Goal: Find specific page/section: Find specific page/section

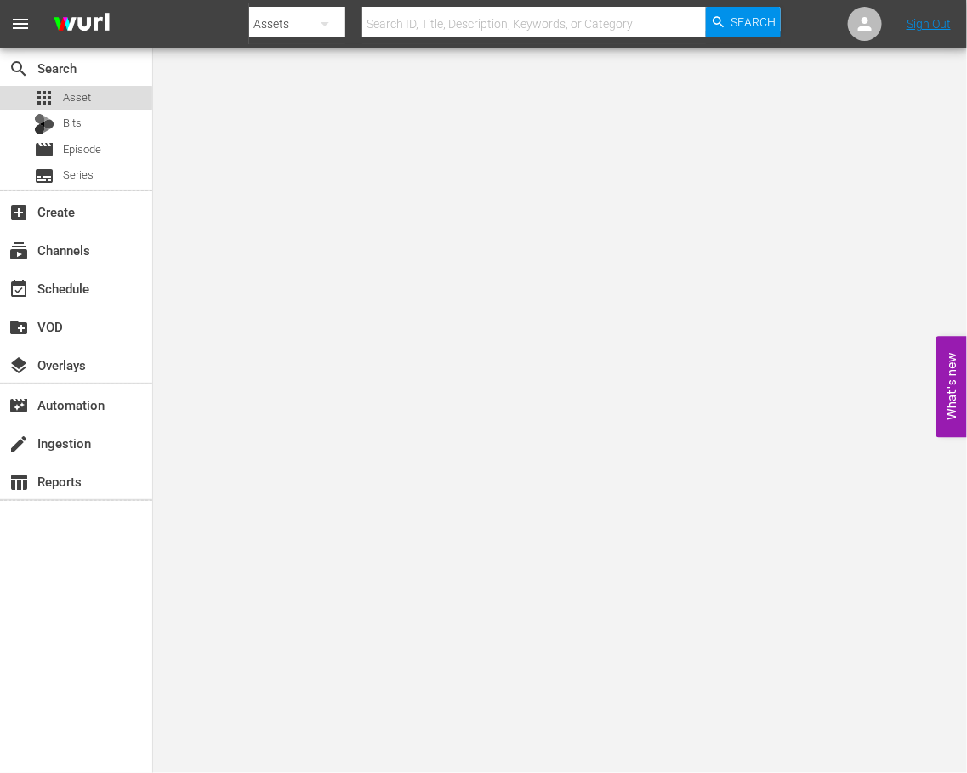
click at [64, 105] on span "Asset" at bounding box center [77, 97] width 28 height 17
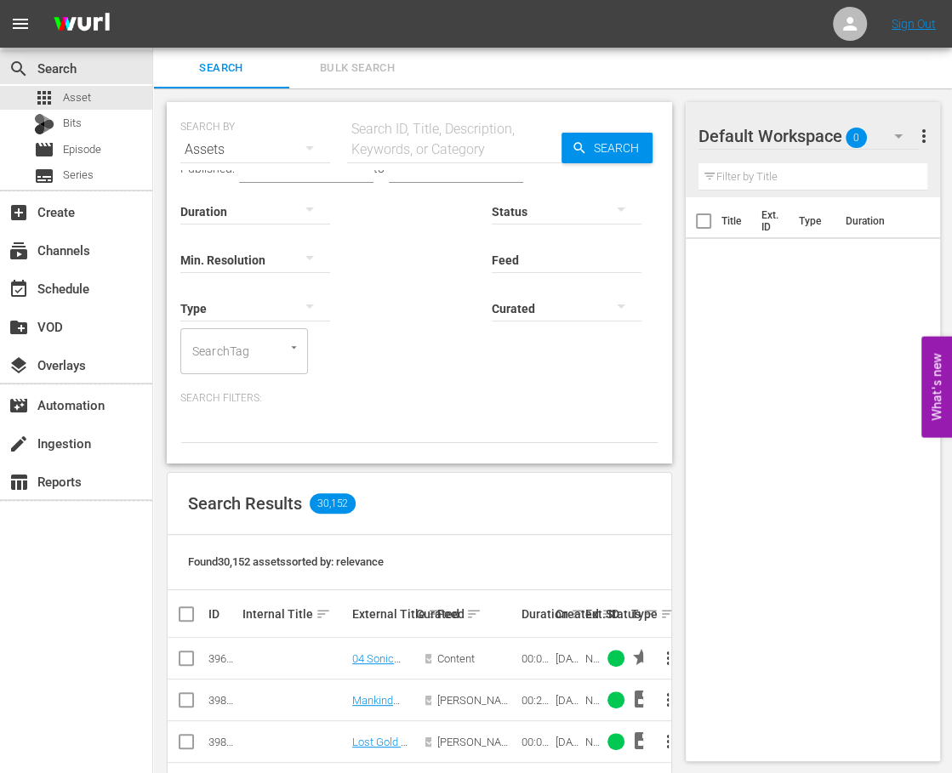
click at [470, 154] on input "text" at bounding box center [454, 149] width 214 height 41
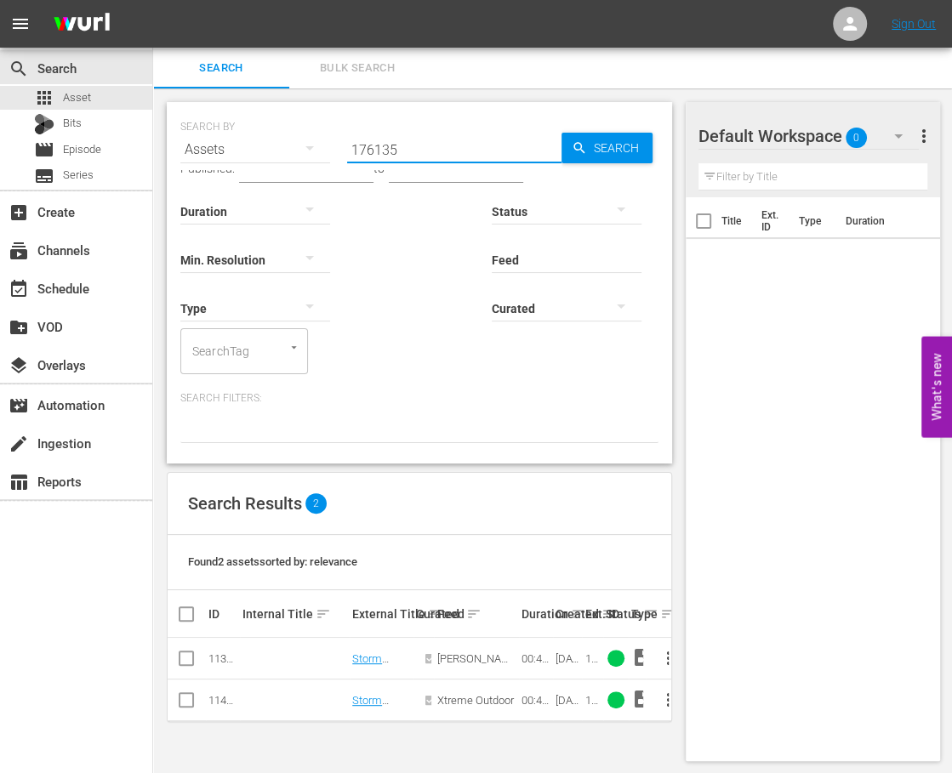
scroll to position [2, 0]
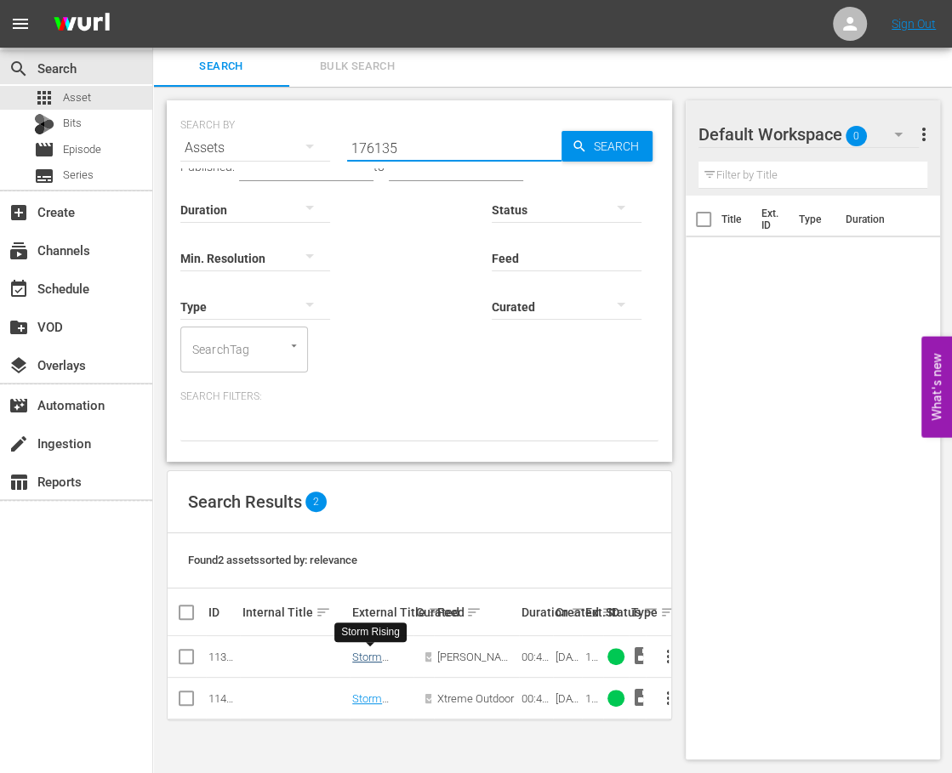
type input "176135"
click at [368, 694] on link "Storm Rising" at bounding box center [367, 705] width 30 height 26
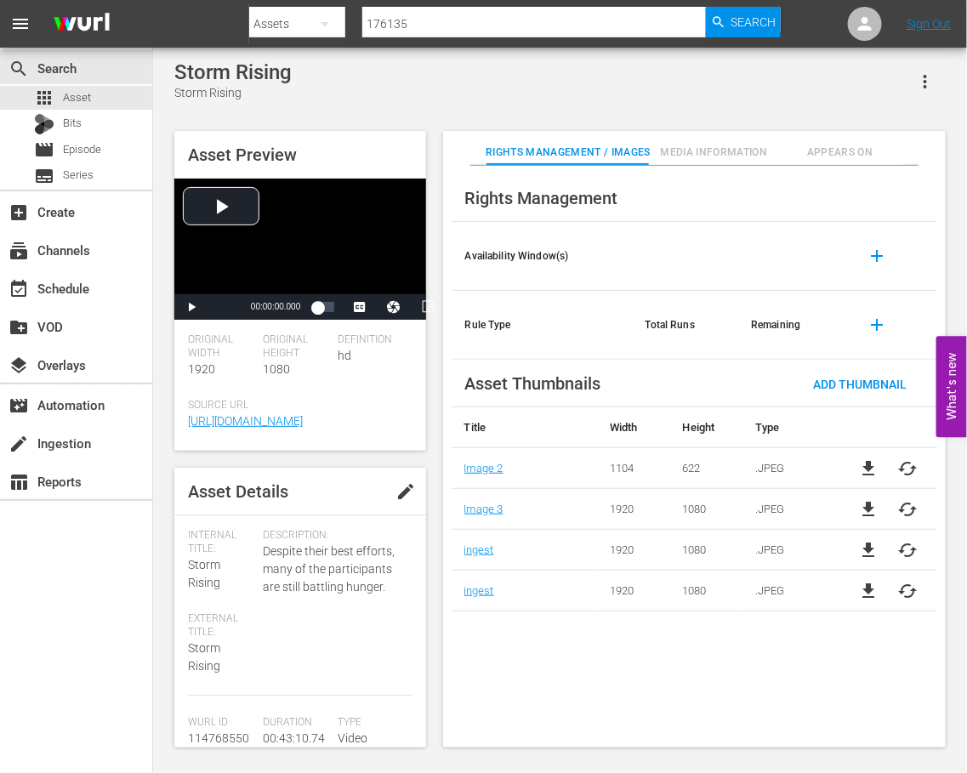
click at [692, 154] on span "Media Information" at bounding box center [713, 153] width 125 height 18
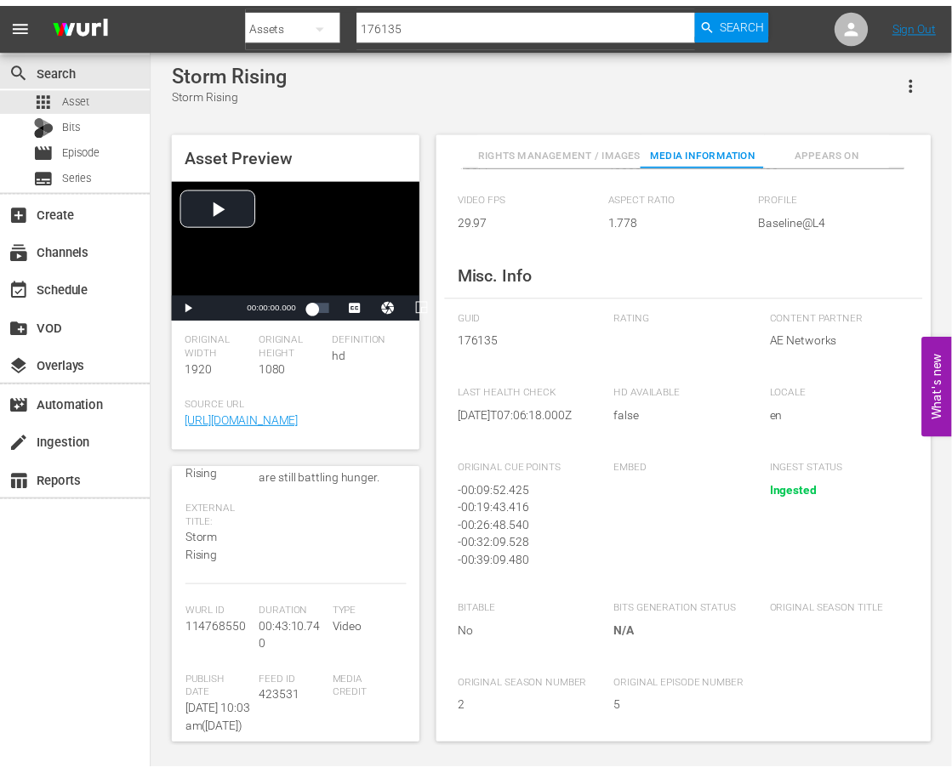
scroll to position [213, 0]
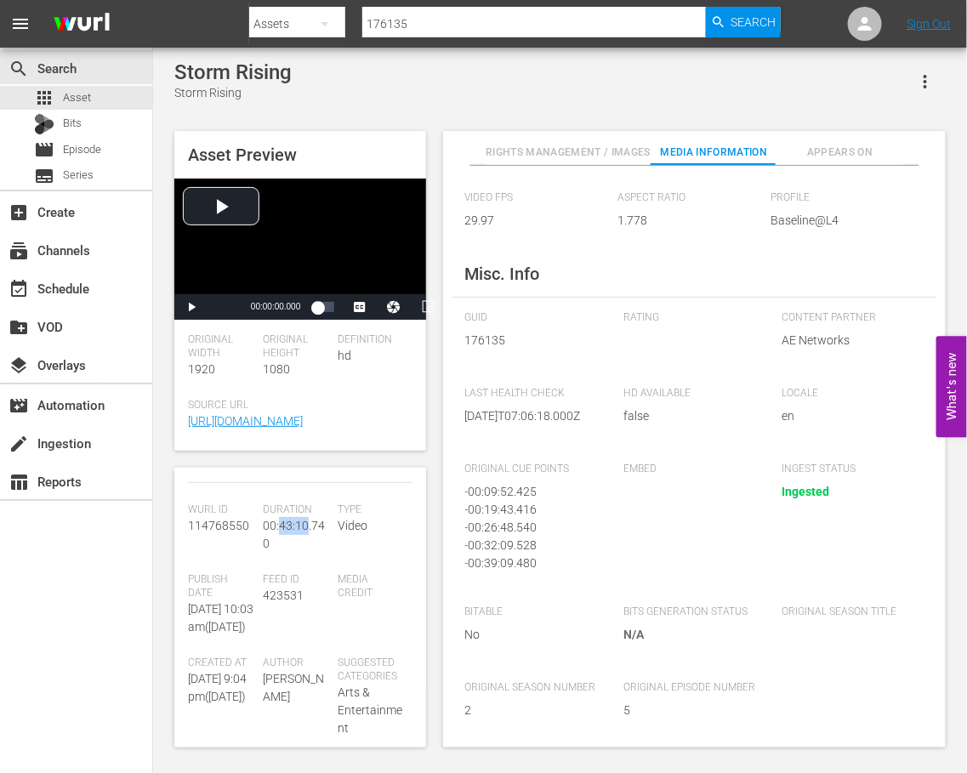
drag, startPoint x: 279, startPoint y: 543, endPoint x: 329, endPoint y: 578, distance: 61.1
click at [303, 540] on span "00:43:10.740" at bounding box center [294, 534] width 62 height 31
copy span "43:10"
drag, startPoint x: 323, startPoint y: 543, endPoint x: 279, endPoint y: 540, distance: 44.3
click at [279, 540] on div "Duration 00:43:10.740" at bounding box center [300, 538] width 75 height 70
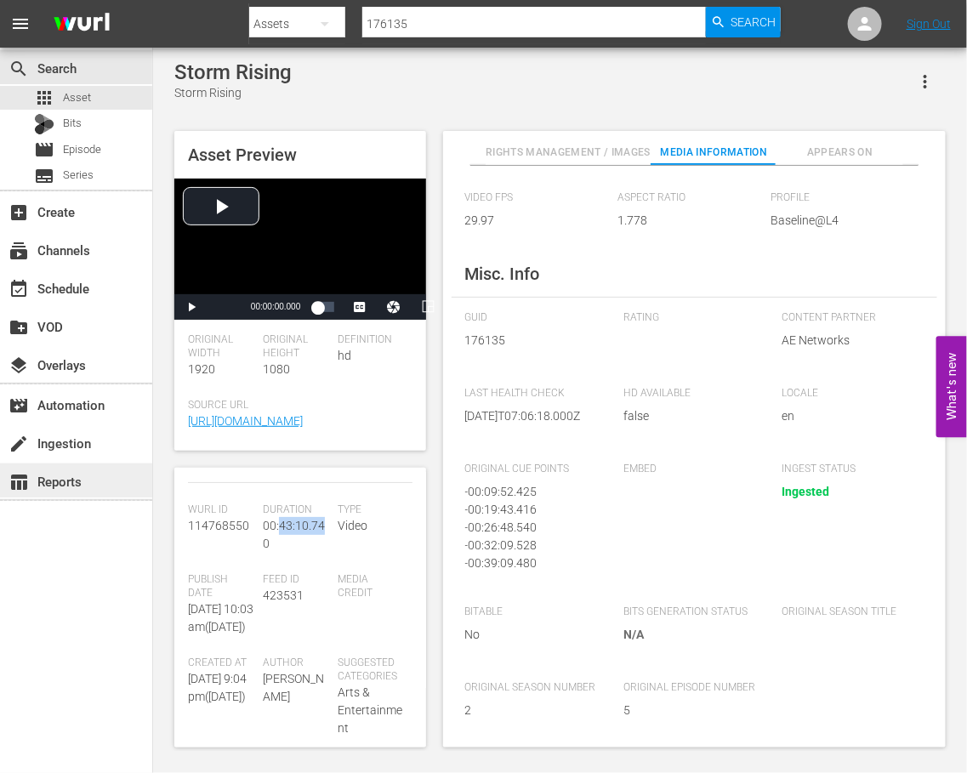
copy span "43:10.74"
click at [71, 92] on span "Asset" at bounding box center [77, 97] width 28 height 17
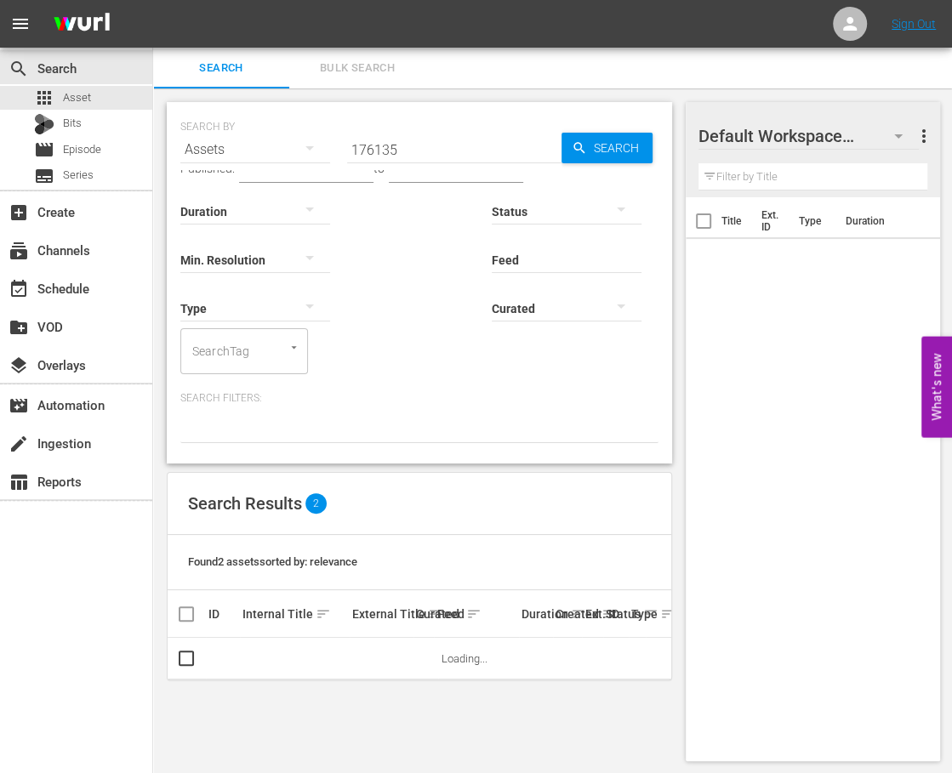
click at [445, 132] on input "176135" at bounding box center [454, 149] width 214 height 41
paste input "8"
type input "176138"
click at [615, 156] on span "Search" at bounding box center [619, 148] width 65 height 31
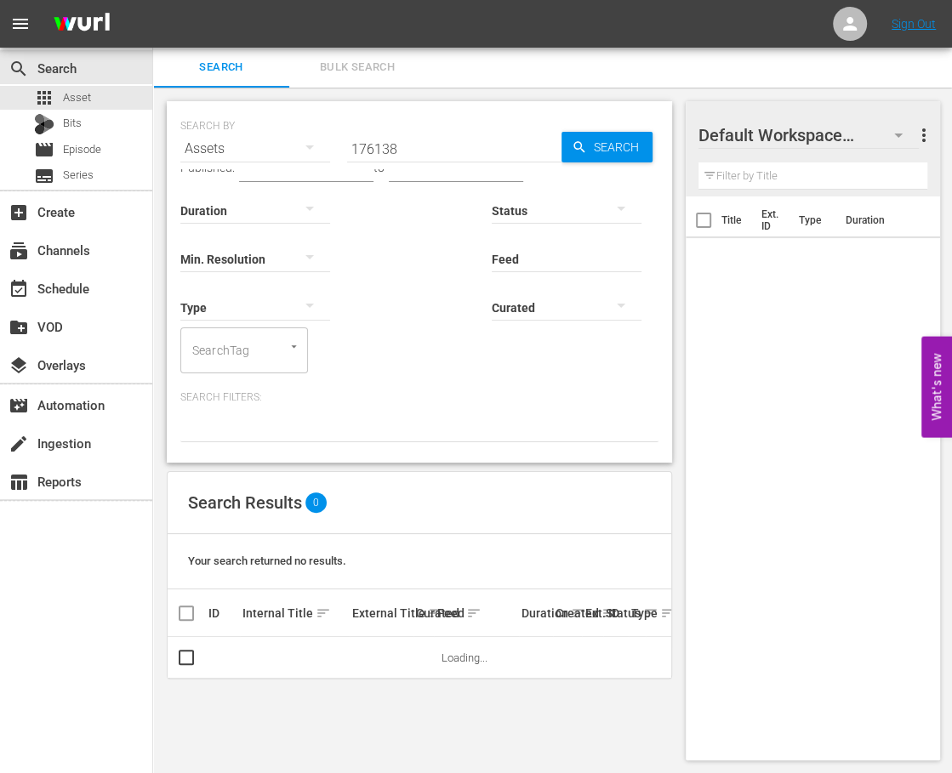
scroll to position [2, 0]
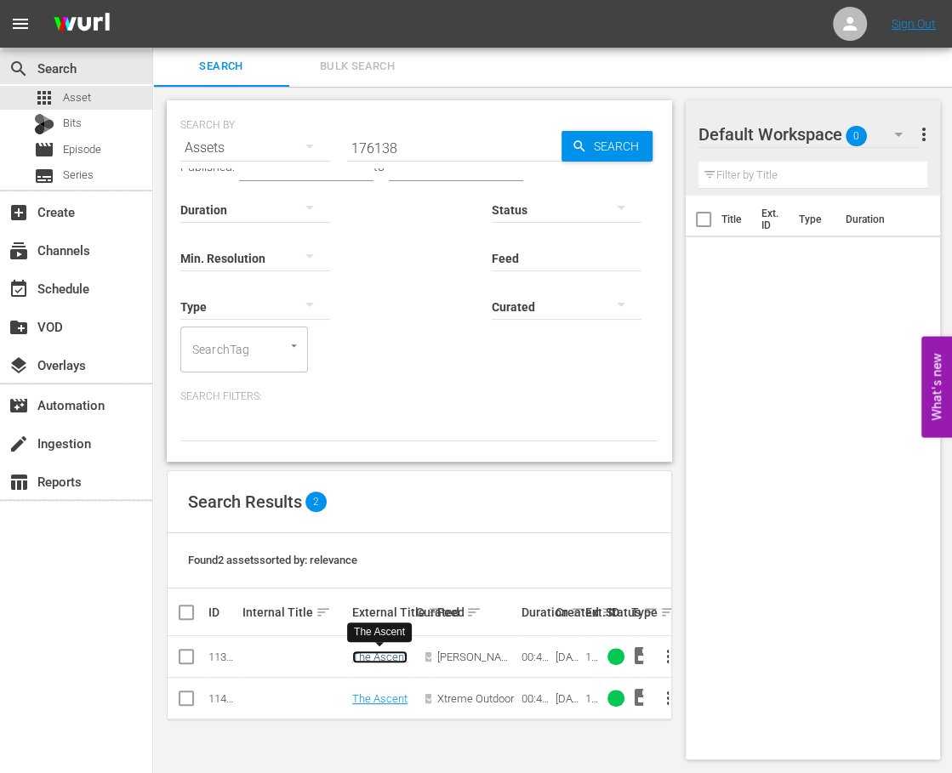
click at [372, 655] on link "The Ascent" at bounding box center [379, 657] width 55 height 13
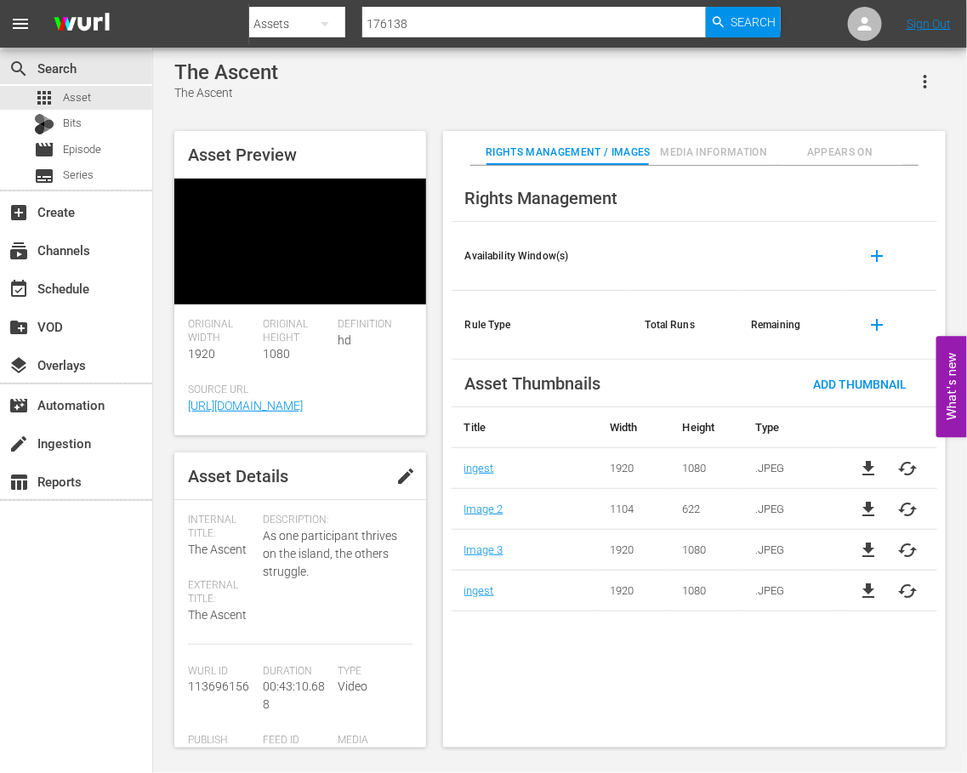
scroll to position [106, 0]
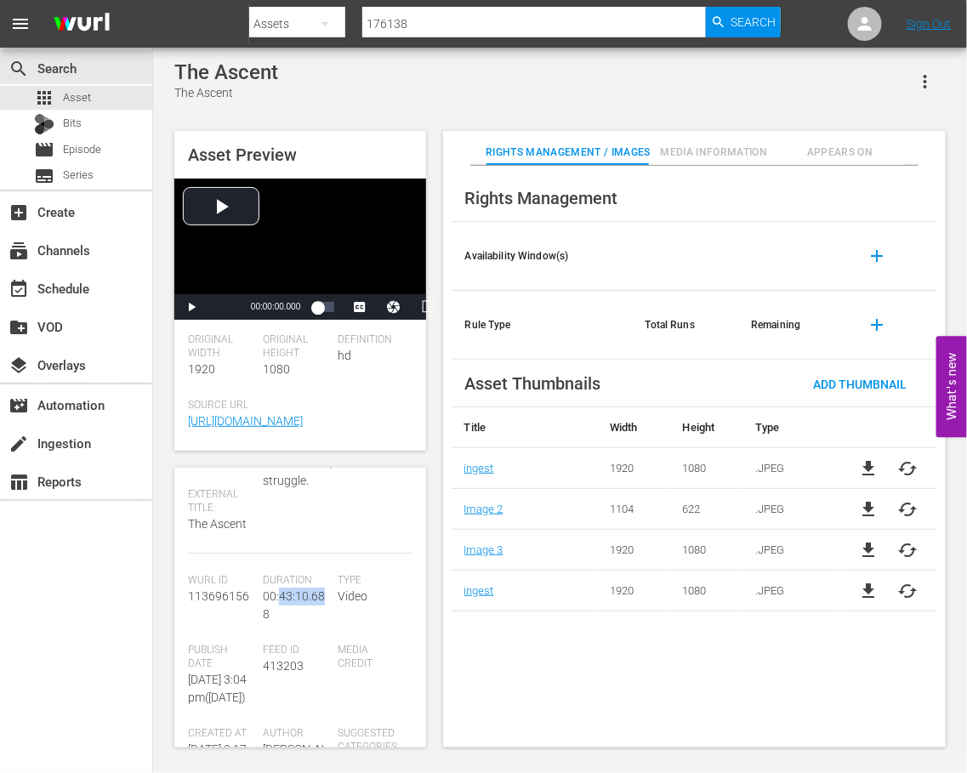
drag, startPoint x: 321, startPoint y: 614, endPoint x: 279, endPoint y: 612, distance: 42.6
click at [279, 612] on div "Duration 00:43:10.688" at bounding box center [300, 609] width 75 height 70
copy span "43:10.68"
click at [282, 428] on link "[URL][DOMAIN_NAME]" at bounding box center [245, 421] width 115 height 14
click at [490, 21] on input "176138" at bounding box center [534, 23] width 344 height 41
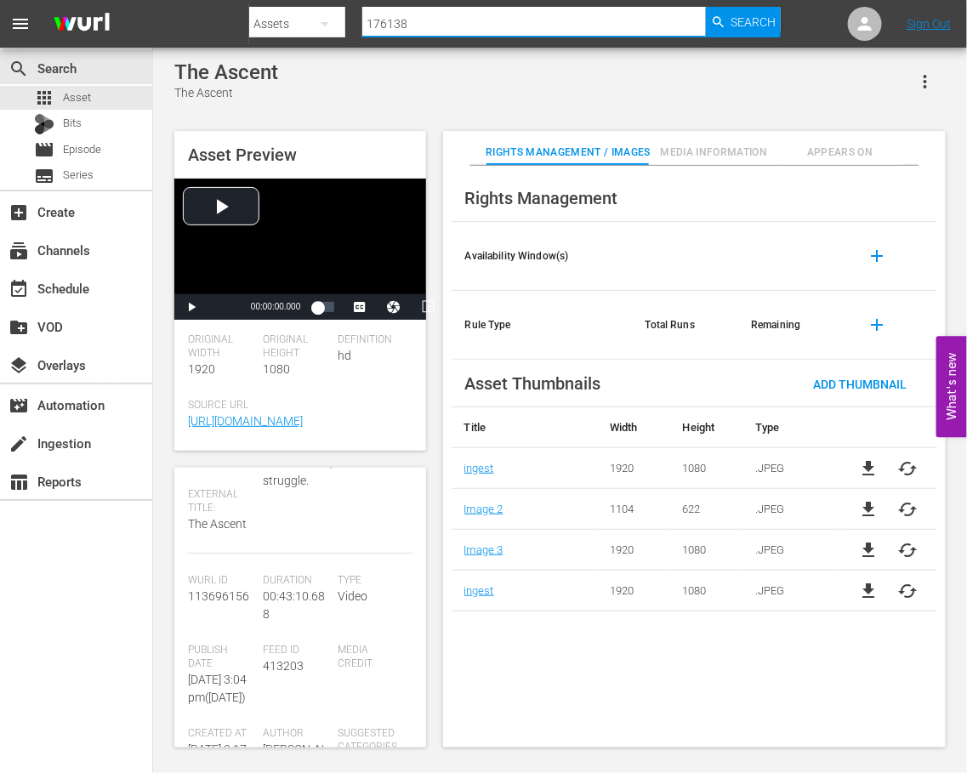
click at [490, 21] on input "176138" at bounding box center [534, 23] width 344 height 41
paste input "86721"
type input "186721"
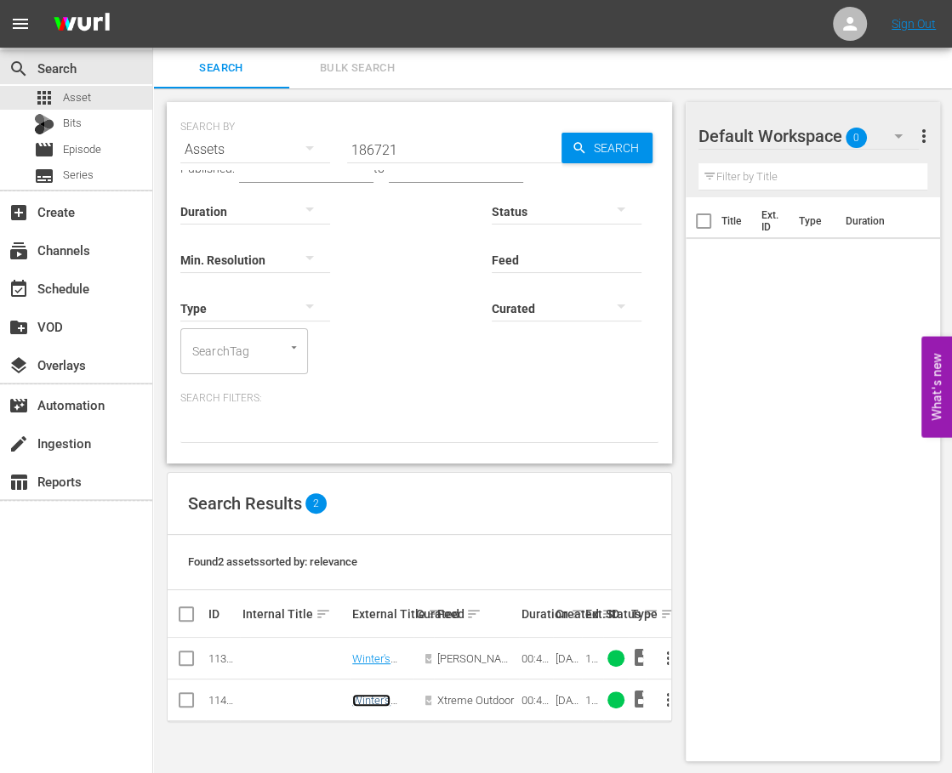
click at [373, 701] on link "Winter's Fury" at bounding box center [371, 707] width 38 height 26
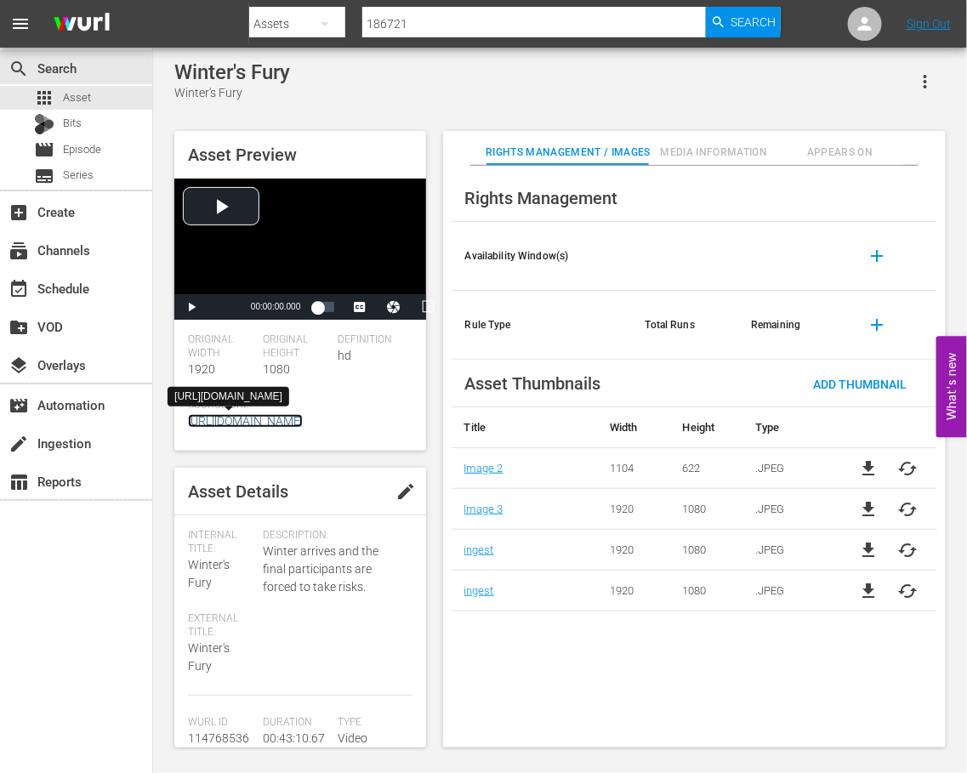
click at [272, 418] on link "[URL][DOMAIN_NAME]" at bounding box center [245, 421] width 115 height 14
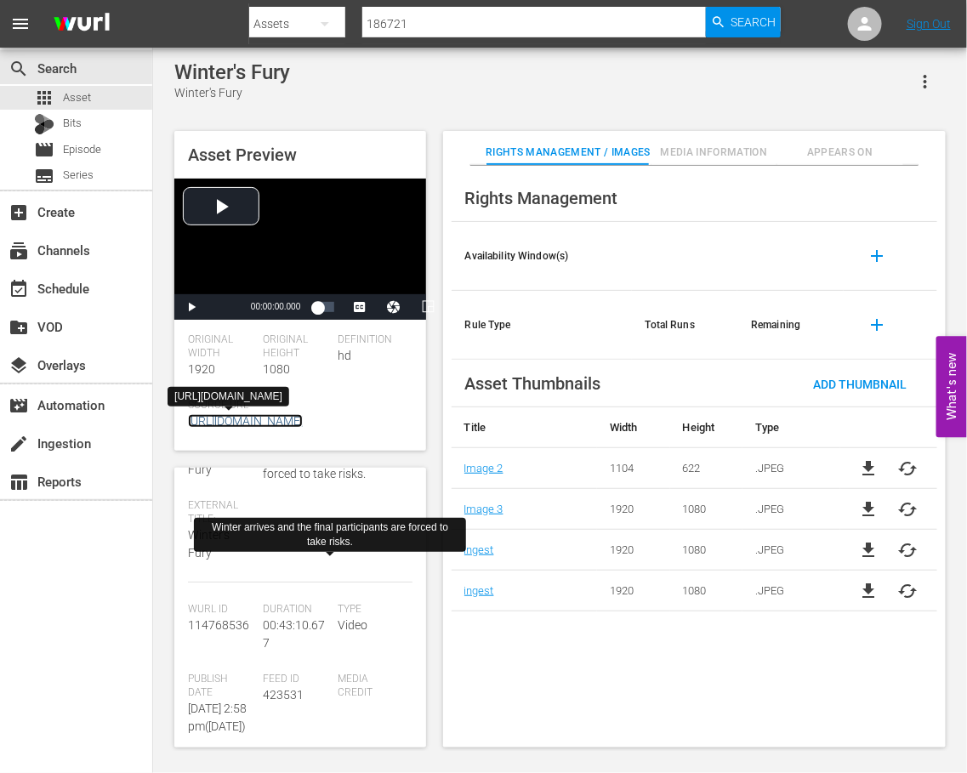
scroll to position [213, 0]
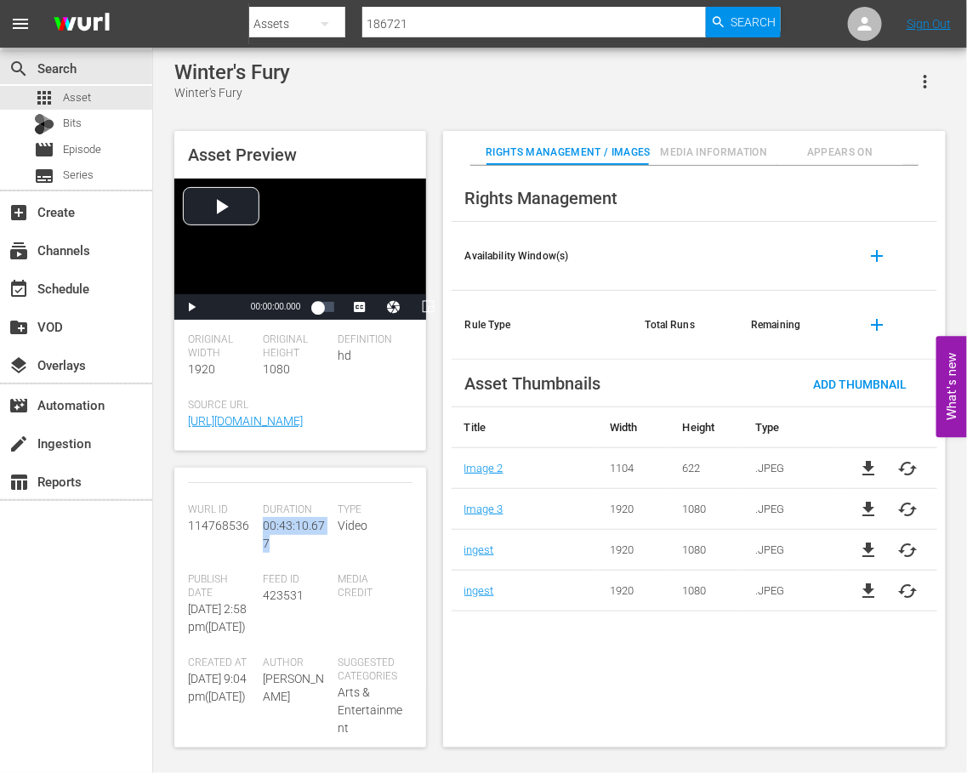
drag, startPoint x: 283, startPoint y: 560, endPoint x: 264, endPoint y: 549, distance: 22.5
click at [264, 549] on div "Duration 00:43:10.677" at bounding box center [300, 538] width 75 height 70
copy span "00:43:10.677"
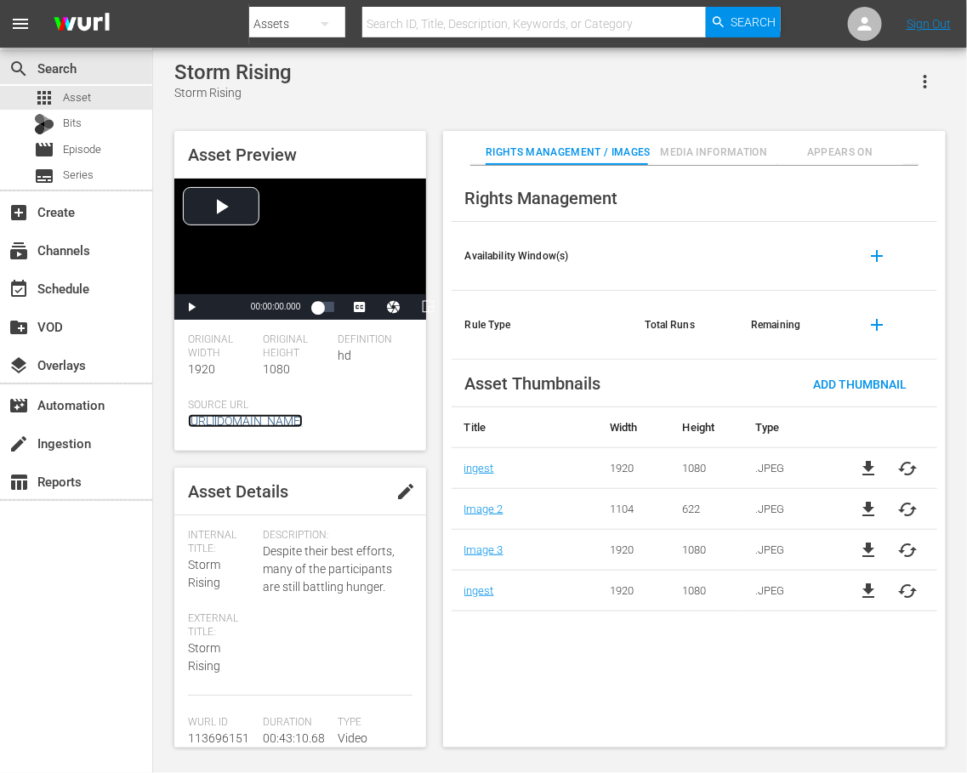
click at [303, 424] on link "[URL][DOMAIN_NAME]" at bounding box center [245, 421] width 115 height 14
